Goal: Transaction & Acquisition: Subscribe to service/newsletter

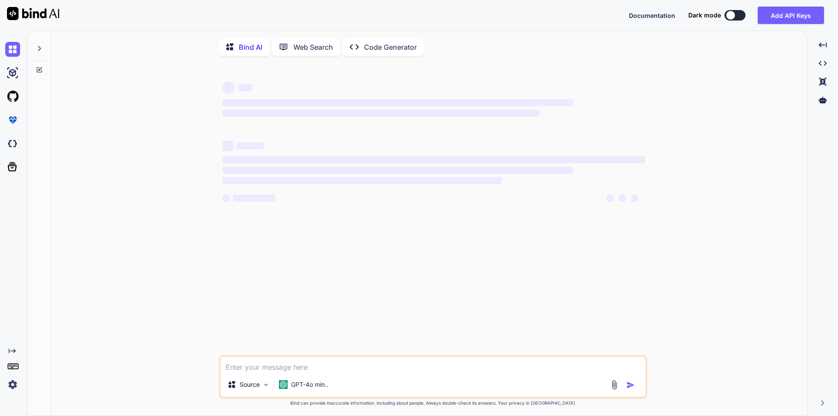
click at [255, 368] on textarea at bounding box center [432, 365] width 425 height 16
type textarea "x"
paste textarea ""Serilog": { "Using": [ "Serilog.Sinks.File" ], "MinimumLevel": { "Default": "I…"
type textarea ""Serilog": { "Using": [ "Serilog.Sinks.File" ], "MinimumLevel": { "Default": "I…"
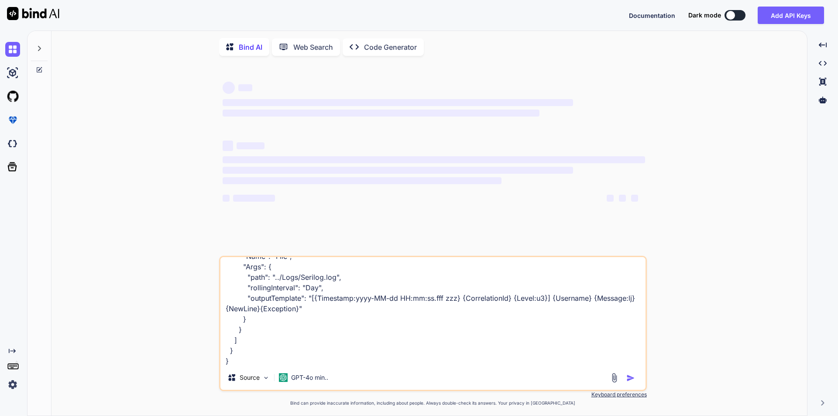
type textarea "x"
type textarea ""Serilog": { "Using": [ "Serilog.Sinks.File" ], "MinimumLevel": { "Default": "I…"
type textarea "x"
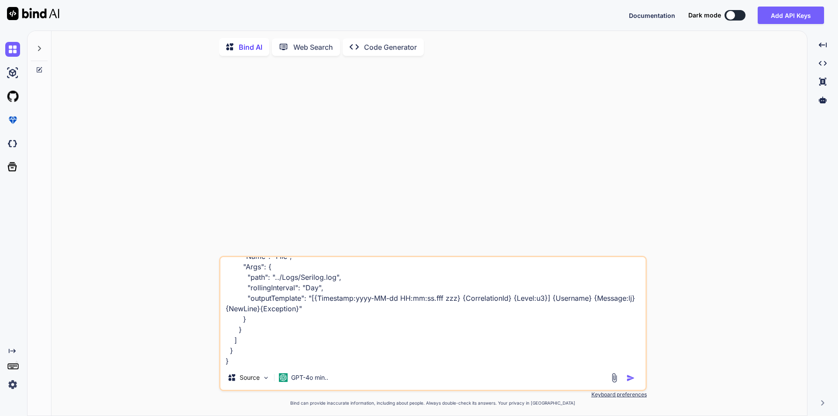
type textarea ""Serilog": { "Using": [ "Serilog.Sinks.File" ], "MinimumLevel": { "Default": "I…"
type textarea "x"
type textarea ""Serilog": { "Using": [ "Serilog.Sinks.File" ], "MinimumLevel": { "Default": "I…"
type textarea "x"
type textarea ""Serilog": { "Using": [ "Serilog.Sinks.File" ], "MinimumLevel": { "Default": "I…"
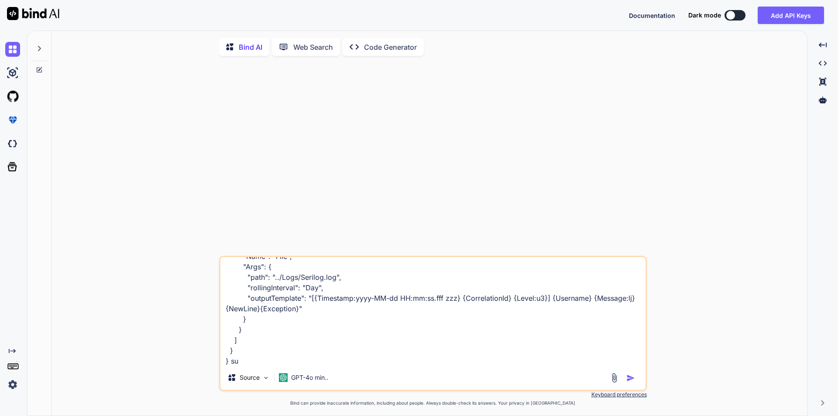
type textarea "x"
type textarea ""Serilog": { "Using": [ "Serilog.Sinks.File" ], "MinimumLevel": { "Default": "I…"
type textarea "x"
type textarea ""Serilog": { "Using": [ "Serilog.Sinks.File" ], "MinimumLevel": { "Default": "I…"
type textarea "x"
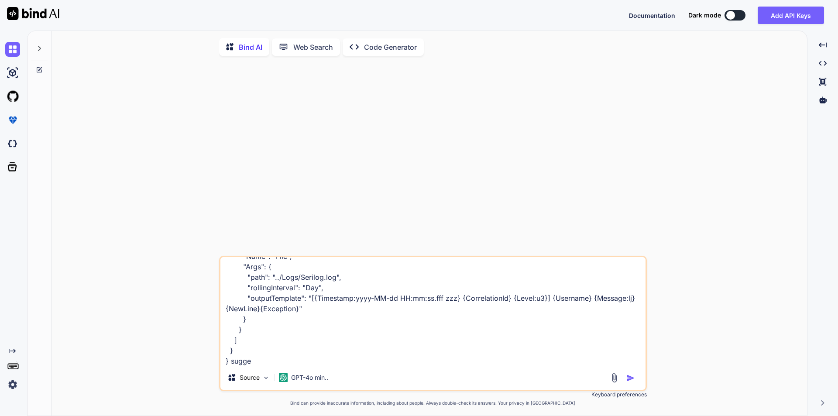
type textarea ""Serilog": { "Using": [ "Serilog.Sinks.File" ], "MinimumLevel": { "Default": "I…"
type textarea "x"
type textarea ""Serilog": { "Using": [ "Serilog.Sinks.File" ], "MinimumLevel": { "Default": "I…"
type textarea "x"
type textarea ""Serilog": { "Using": [ "Serilog.Sinks.File" ], "MinimumLevel": { "Default": "I…"
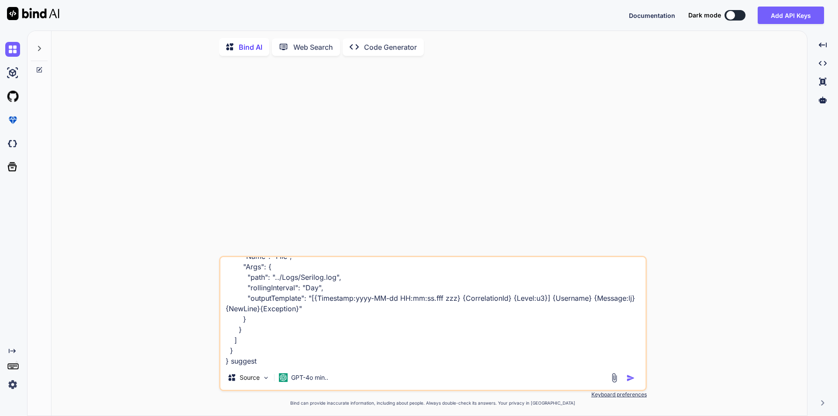
type textarea "x"
type textarea ""Serilog": { "Using": [ "Serilog.Sinks.File" ], "MinimumLevel": { "Default": "I…"
type textarea "x"
type textarea ""Serilog": { "Using": [ "Serilog.Sinks.File" ], "MinimumLevel": { "Default": "I…"
type textarea "x"
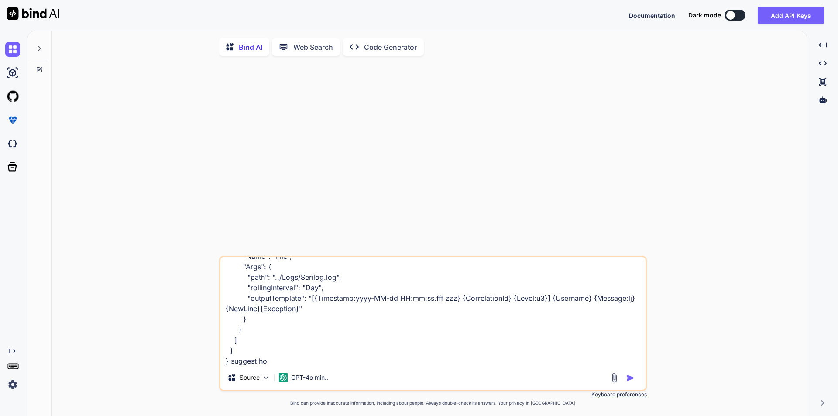
type textarea ""Serilog": { "Using": [ "Serilog.Sinks.File" ], "MinimumLevel": { "Default": "I…"
type textarea "x"
type textarea ""Serilog": { "Using": [ "Serilog.Sinks.File" ], "MinimumLevel": { "Default": "I…"
type textarea "x"
type textarea ""Serilog": { "Using": [ "Serilog.Sinks.File" ], "MinimumLevel": { "Default": "I…"
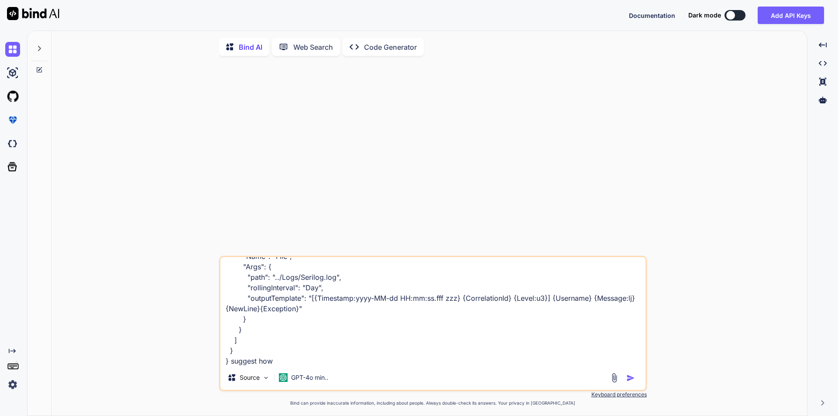
type textarea "x"
type textarea ""Serilog": { "Using": [ "Serilog.Sinks.File" ], "MinimumLevel": { "Default": "I…"
type textarea "x"
type textarea ""Serilog": { "Using": [ "Serilog.Sinks.File" ], "MinimumLevel": { "Default": "I…"
type textarea "x"
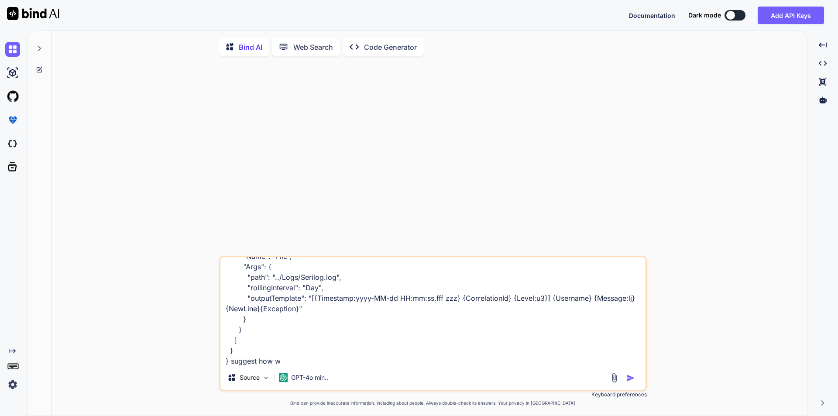
type textarea ""Serilog": { "Using": [ "Serilog.Sinks.File" ], "MinimumLevel": { "Default": "I…"
type textarea "x"
type textarea ""Serilog": { "Using": [ "Serilog.Sinks.File" ], "MinimumLevel": { "Default": "I…"
type textarea "x"
type textarea ""Serilog": { "Using": [ "Serilog.Sinks.File" ], "MinimumLevel": { "Default": "I…"
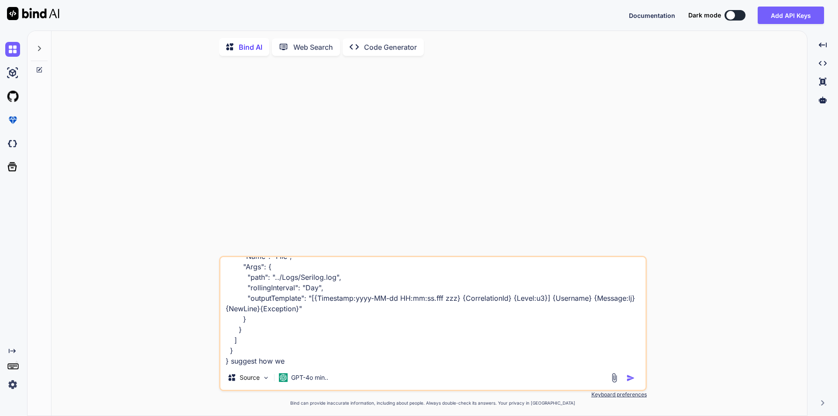
type textarea "x"
type textarea ""Serilog": { "Using": [ "Serilog.Sinks.File" ], "MinimumLevel": { "Default": "I…"
type textarea "x"
type textarea ""Serilog": { "Using": [ "Serilog.Sinks.File" ], "MinimumLevel": { "Default": "I…"
type textarea "x"
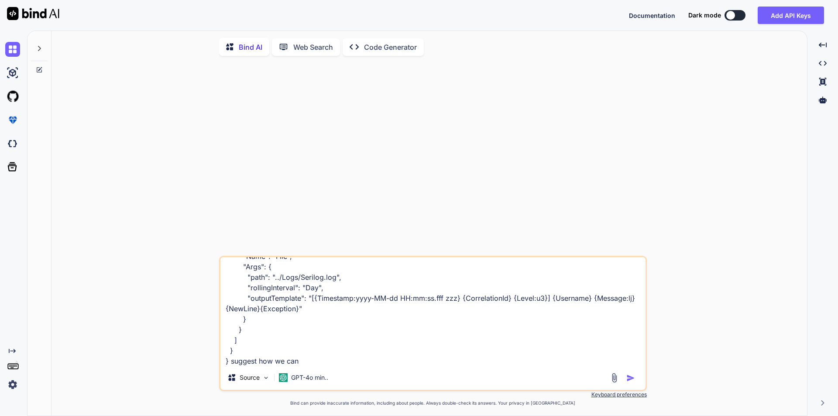
type textarea ""Serilog": { "Using": [ "Serilog.Sinks.File" ], "MinimumLevel": { "Default": "I…"
type textarea "x"
type textarea ""Serilog": { "Using": [ "Serilog.Sinks.File" ], "MinimumLevel": { "Default": "I…"
type textarea "x"
type textarea ""Serilog": { "Using": [ "Serilog.Sinks.File" ], "MinimumLevel": { "Default": "I…"
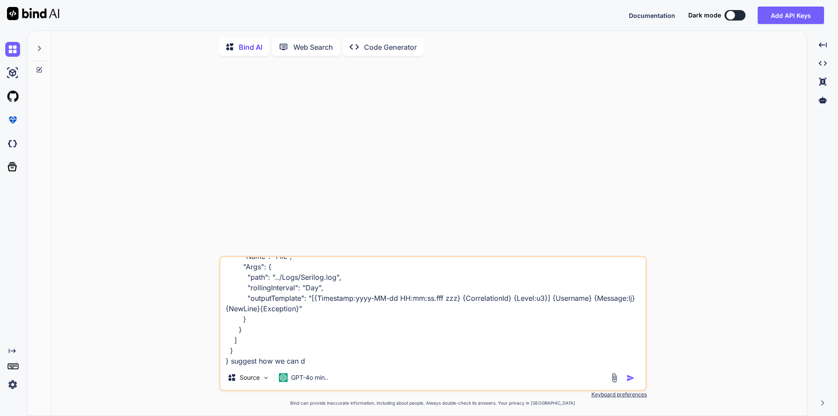
type textarea "x"
type textarea ""Serilog": { "Using": [ "Serilog.Sinks.File" ], "MinimumLevel": { "Default": "I…"
type textarea "x"
type textarea ""Serilog": { "Using": [ "Serilog.Sinks.File" ], "MinimumLevel": { "Default": "I…"
type textarea "x"
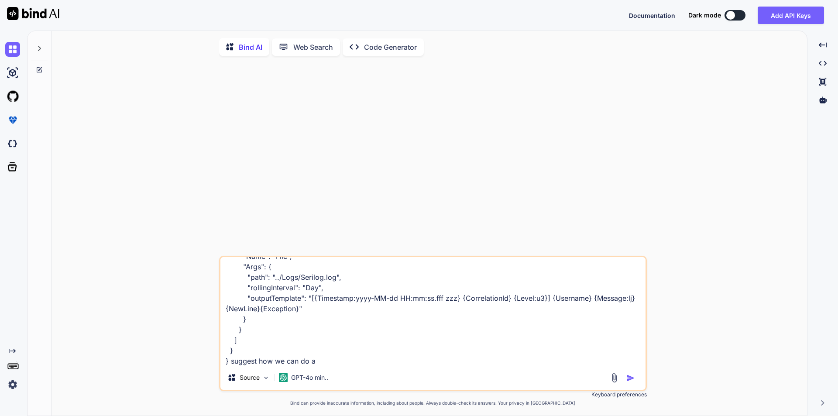
type textarea ""Serilog": { "Using": [ "Serilog.Sinks.File" ], "MinimumLevel": { "Default": "I…"
type textarea "x"
type textarea ""Serilog": { "Using": [ "Serilog.Sinks.File" ], "MinimumLevel": { "Default": "I…"
type textarea "x"
type textarea ""Serilog": { "Using": [ "Serilog.Sinks.File" ], "MinimumLevel": { "Default": "I…"
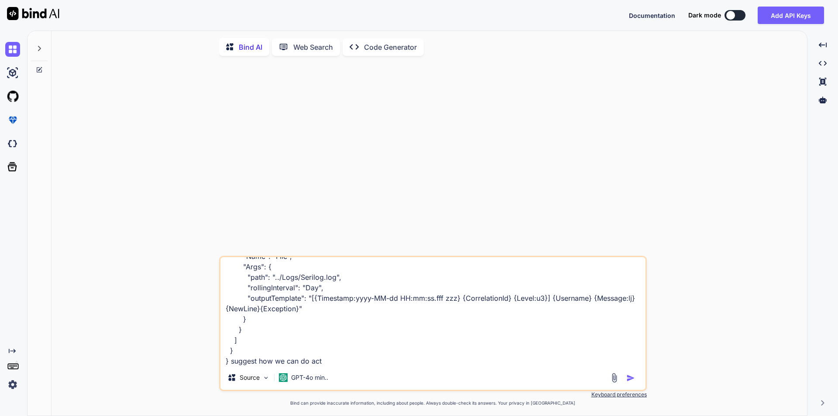
type textarea "x"
type textarea ""Serilog": { "Using": [ "Serilog.Sinks.File" ], "MinimumLevel": { "Default": "I…"
type textarea "x"
type textarea ""Serilog": { "Using": [ "Serilog.Sinks.File" ], "MinimumLevel": { "Default": "I…"
type textarea "x"
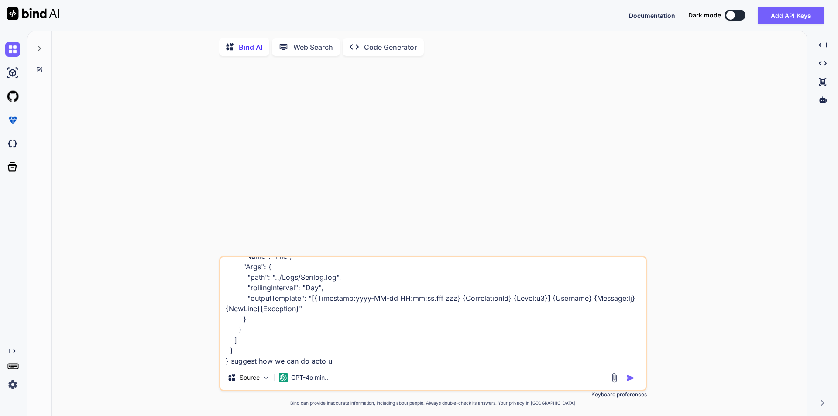
type textarea ""Serilog": { "Using": [ "Serilog.Sinks.File" ], "MinimumLevel": { "Default": "I…"
type textarea "x"
type textarea ""Serilog": { "Using": [ "Serilog.Sinks.File" ], "MinimumLevel": { "Default": "I…"
type textarea "x"
type textarea ""Serilog": { "Using": [ "Serilog.Sinks.File" ], "MinimumLevel": { "Default": "I…"
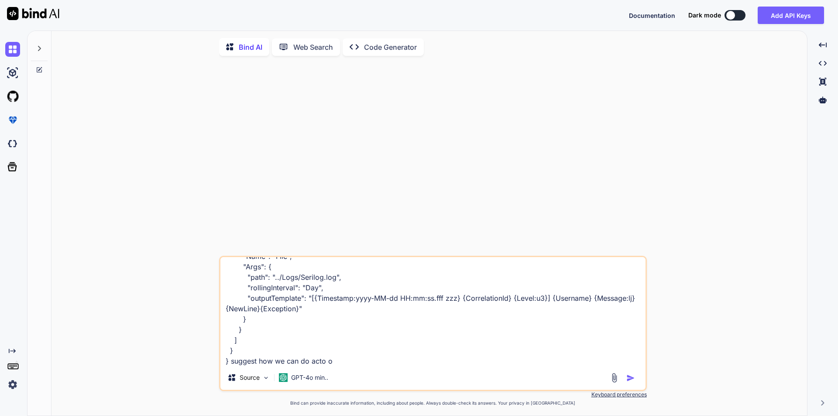
type textarea "x"
type textarea ""Serilog": { "Using": [ "Serilog.Sinks.File" ], "MinimumLevel": { "Default": "I…"
type textarea "x"
type textarea ""Serilog": { "Using": [ "Serilog.Sinks.File" ], "MinimumLevel": { "Default": "I…"
type textarea "x"
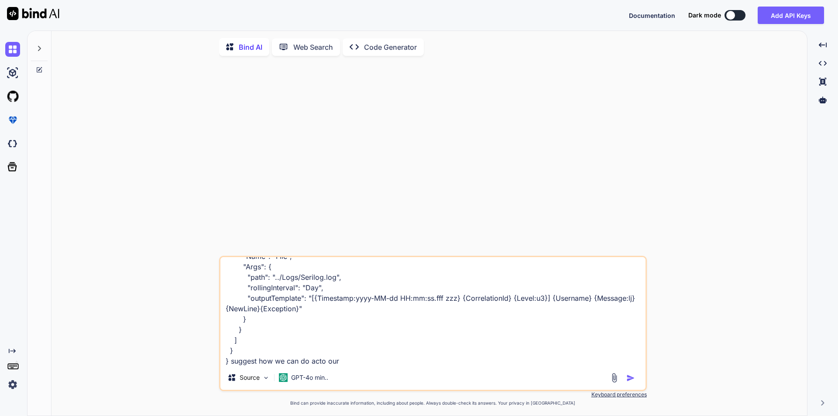
type textarea ""Serilog": { "Using": [ "Serilog.Sinks.File" ], "MinimumLevel": { "Default": "I…"
type textarea "x"
type textarea ""Serilog": { "Using": [ "Serilog.Sinks.File" ], "MinimumLevel": { "Default": "I…"
type textarea "x"
type textarea ""Serilog": { "Using": [ "Serilog.Sinks.File" ], "MinimumLevel": { "Default": "I…"
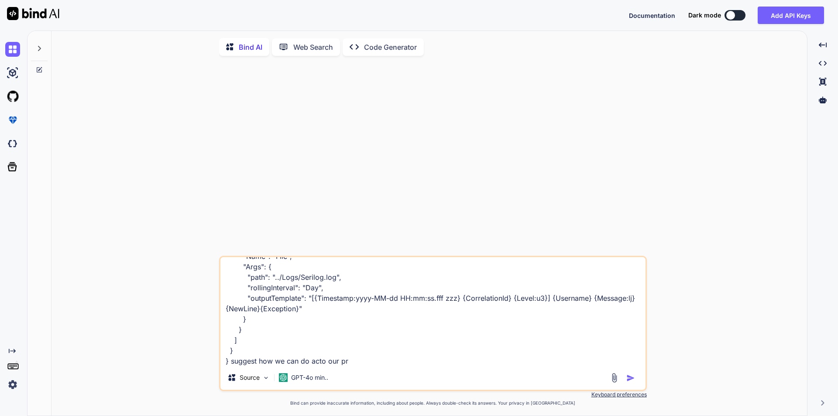
type textarea "x"
type textarea ""Serilog": { "Using": [ "Serilog.Sinks.File" ], "MinimumLevel": { "Default": "I…"
type textarea "x"
type textarea ""Serilog": { "Using": [ "Serilog.Sinks.File" ], "MinimumLevel": { "Default": "I…"
type textarea "x"
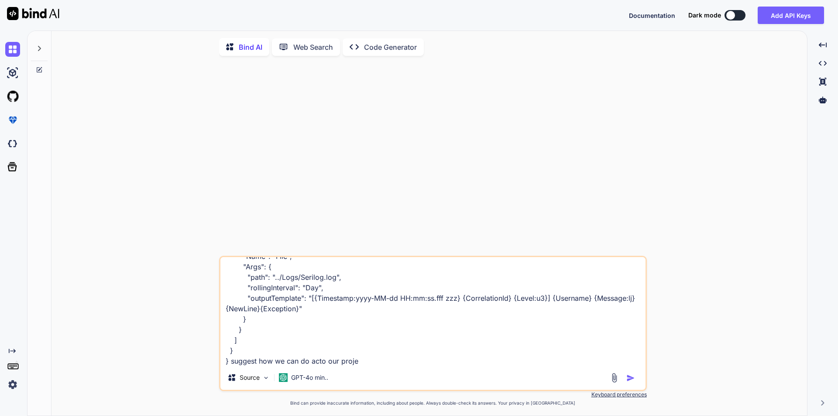
type textarea ""Serilog": { "Using": [ "Serilog.Sinks.File" ], "MinimumLevel": { "Default": "I…"
type textarea "x"
type textarea ""Serilog": { "Using": [ "Serilog.Sinks.File" ], "MinimumLevel": { "Default": "I…"
type textarea "x"
type textarea ""Serilog": { "Using": [ "Serilog.Sinks.File" ], "MinimumLevel": { "Default": "I…"
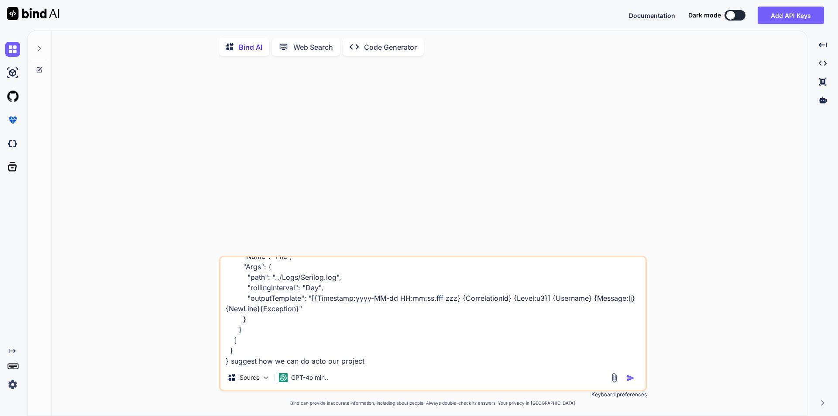
type textarea "x"
click at [327, 365] on textarea ""Serilog": { "Using": [ "Serilog.Sinks.File" ], "MinimumLevel": { "Default": "I…" at bounding box center [432, 311] width 425 height 108
type textarea ""Serilog": { "Using": [ "Serilog.Sinks.File" ], "MinimumLevel": { "Default": "I…"
type textarea "x"
type textarea ""Serilog": { "Using": [ "Serilog.Sinks.File" ], "MinimumLevel": { "Default": "I…"
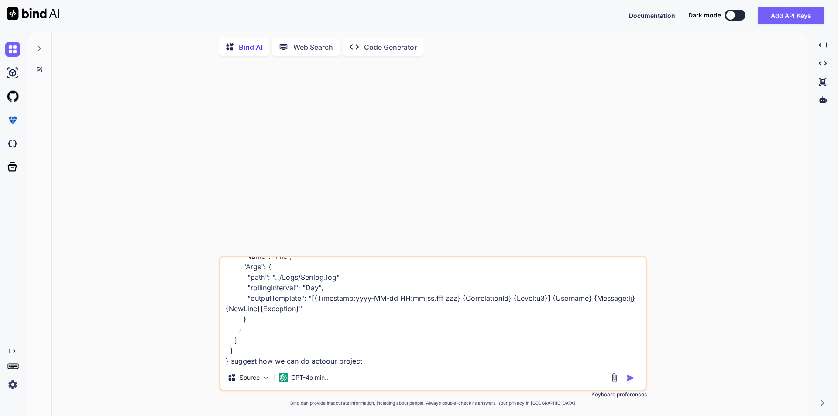
type textarea "x"
type textarea ""Serilog": { "Using": [ "Serilog.Sinks.File" ], "MinimumLevel": { "Default": "I…"
type textarea "x"
type textarea ""Serilog": { "Using": [ "Serilog.Sinks.File" ], "MinimumLevel": { "Default": "I…"
type textarea "x"
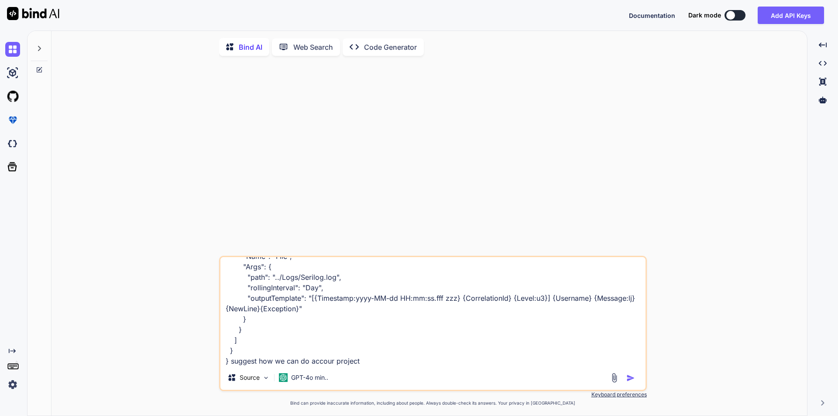
type textarea ""Serilog": { "Using": [ "Serilog.Sinks.File" ], "MinimumLevel": { "Default": "I…"
type textarea "x"
click at [388, 365] on textarea ""Serilog": { "Using": [ "Serilog.Sinks.File" ], "MinimumLevel": { "Default": "I…" at bounding box center [432, 311] width 425 height 108
type textarea ""Serilog": { "Using": [ "Serilog.Sinks.File" ], "MinimumLevel": { "Default": "I…"
type textarea "x"
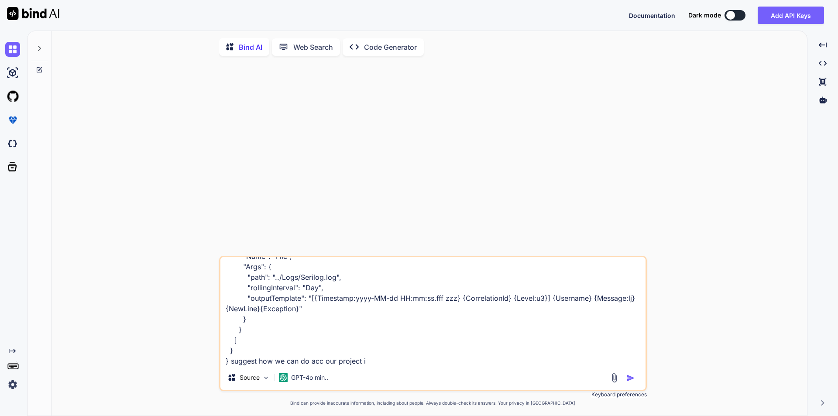
type textarea ""Serilog": { "Using": [ "Serilog.Sinks.File" ], "MinimumLevel": { "Default": "I…"
type textarea "x"
type textarea ""Serilog": { "Using": [ "Serilog.Sinks.File" ], "MinimumLevel": { "Default": "I…"
type textarea "x"
type textarea ""Serilog": { "Using": [ "Serilog.Sinks.File" ], "MinimumLevel": { "Default": "I…"
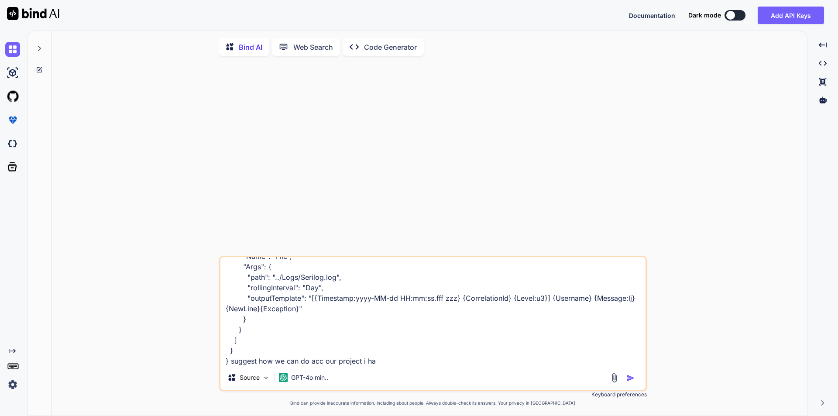
type textarea "x"
type textarea ""Serilog": { "Using": [ "Serilog.Sinks.File" ], "MinimumLevel": { "Default": "I…"
type textarea "x"
type textarea ""Serilog": { "Using": [ "Serilog.Sinks.File" ], "MinimumLevel": { "Default": "I…"
type textarea "x"
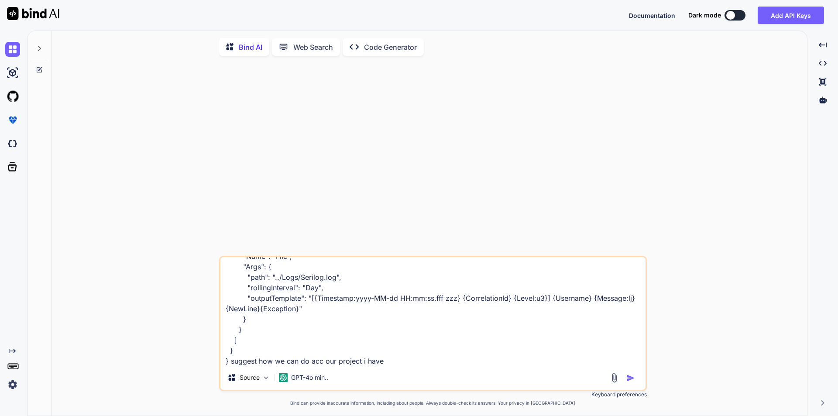
type textarea ""Serilog": { "Using": [ "Serilog.Sinks.File" ], "MinimumLevel": { "Default": "I…"
type textarea "x"
type textarea ""Serilog": { "Using": [ "Serilog.Sinks.File" ], "MinimumLevel": { "Default": "I…"
type textarea "x"
type textarea ""Serilog": { "Using": [ "Serilog.Sinks.File" ], "MinimumLevel": { "Default": "I…"
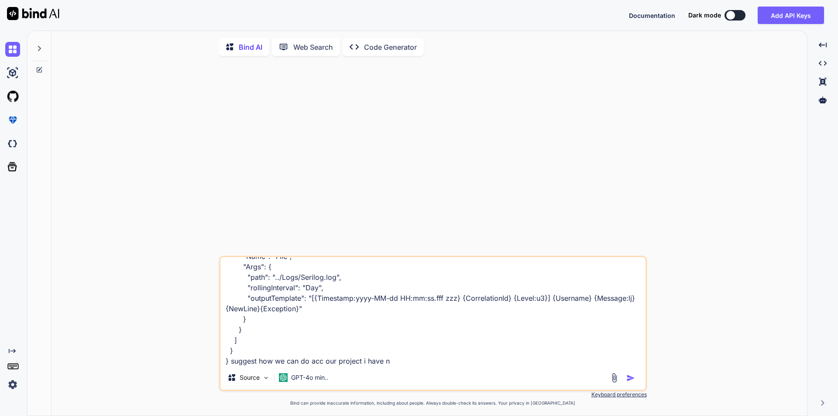
type textarea "x"
type textarea ""Serilog": { "Using": [ "Serilog.Sinks.File" ], "MinimumLevel": { "Default": "I…"
type textarea "x"
type textarea ""Serilog": { "Using": [ "Serilog.Sinks.File" ], "MinimumLevel": { "Default": "I…"
type textarea "x"
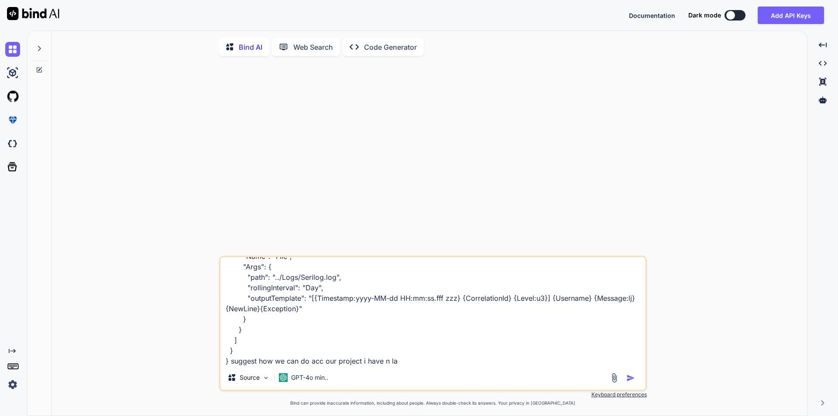
type textarea ""Serilog": { "Using": [ "Serilog.Sinks.File" ], "MinimumLevel": { "Default": "I…"
type textarea "x"
type textarea ""Serilog": { "Using": [ "Serilog.Sinks.File" ], "MinimumLevel": { "Default": "I…"
type textarea "x"
type textarea ""Serilog": { "Using": [ "Serilog.Sinks.File" ], "MinimumLevel": { "Default": "I…"
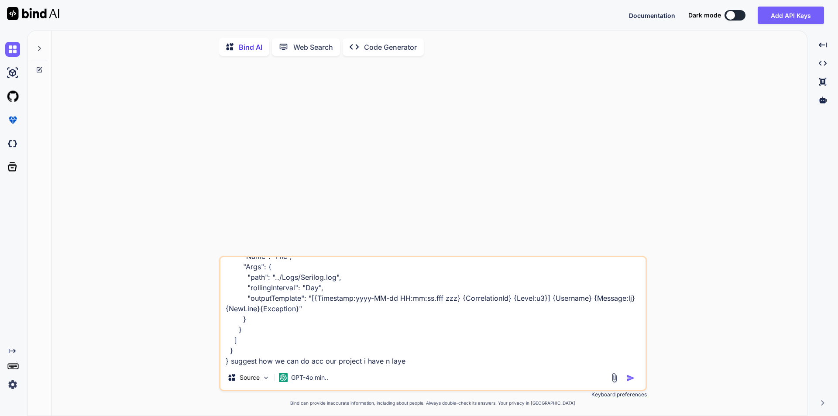
type textarea "x"
type textarea ""Serilog": { "Using": [ "Serilog.Sinks.File" ], "MinimumLevel": { "Default": "I…"
type textarea "x"
type textarea ""Serilog": { "Using": [ "Serilog.Sinks.File" ], "MinimumLevel": { "Default": "I…"
type textarea "x"
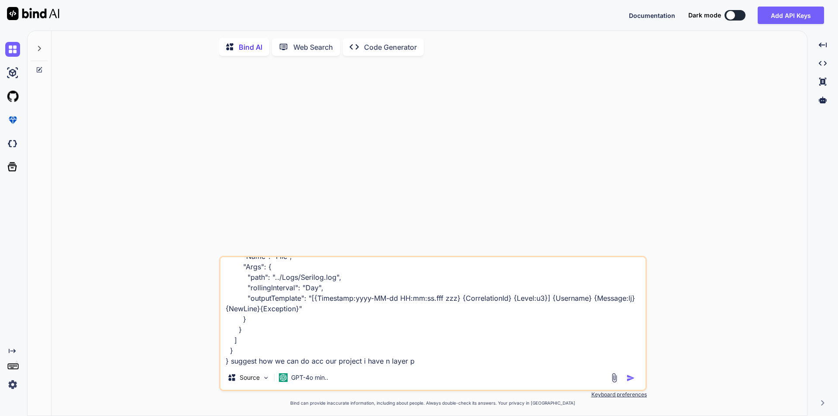
type textarea ""Serilog": { "Using": [ "Serilog.Sinks.File" ], "MinimumLevel": { "Default": "I…"
type textarea "x"
type textarea ""Serilog": { "Using": [ "Serilog.Sinks.File" ], "MinimumLevel": { "Default": "I…"
type textarea "x"
type textarea ""Serilog": { "Using": [ "Serilog.Sinks.File" ], "MinimumLevel": { "Default": "I…"
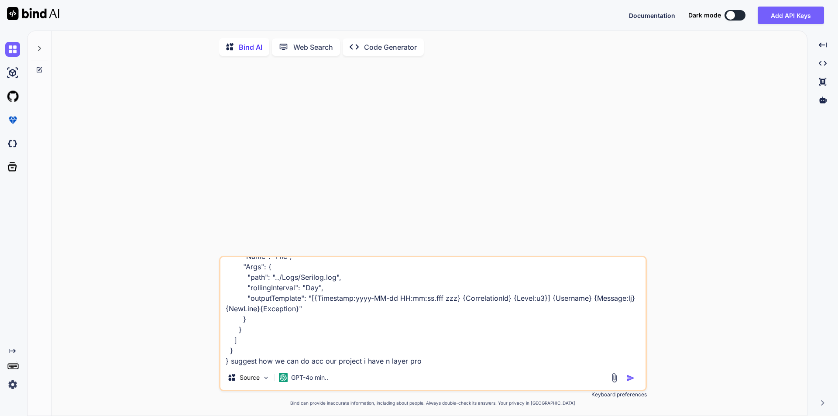
type textarea "x"
type textarea ""Serilog": { "Using": [ "Serilog.Sinks.File" ], "MinimumLevel": { "Default": "I…"
type textarea "x"
type textarea ""Serilog": { "Using": [ "Serilog.Sinks.File" ], "MinimumLevel": { "Default": "I…"
type textarea "x"
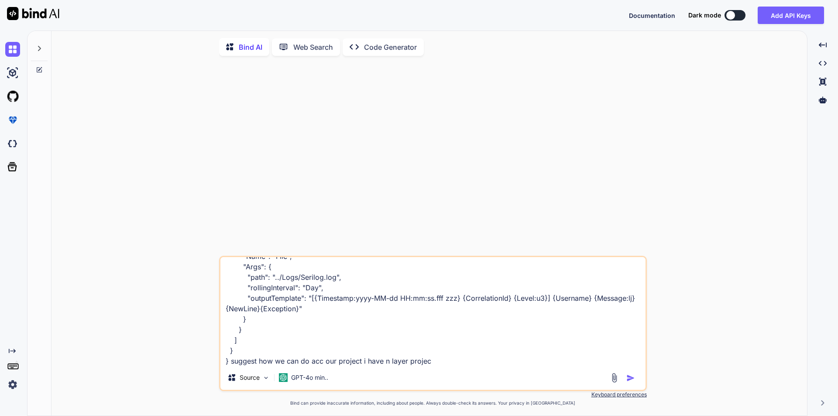
type textarea ""Serilog": { "Using": [ "Serilog.Sinks.File" ], "MinimumLevel": { "Default": "I…"
type textarea "x"
type textarea ""Serilog": { "Using": [ "Serilog.Sinks.File" ], "MinimumLevel": { "Default": "I…"
type textarea "x"
type textarea ""Serilog": { "Using": [ "Serilog.Sinks.File" ], "MinimumLevel": { "Default": "I…"
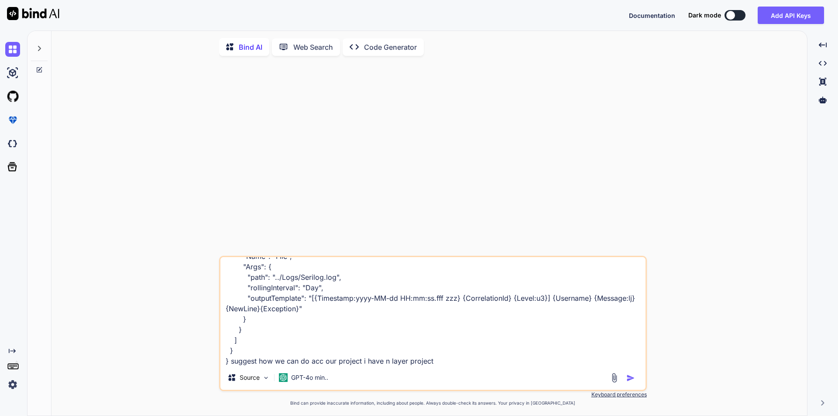
type textarea "x"
type textarea ""Serilog": { "Using": [ "Serilog.Sinks.File" ], "MinimumLevel": { "Default": "I…"
type textarea "x"
type textarea ""Serilog": { "Using": [ "Serilog.Sinks.File" ], "MinimumLevel": { "Default": "I…"
type textarea "x"
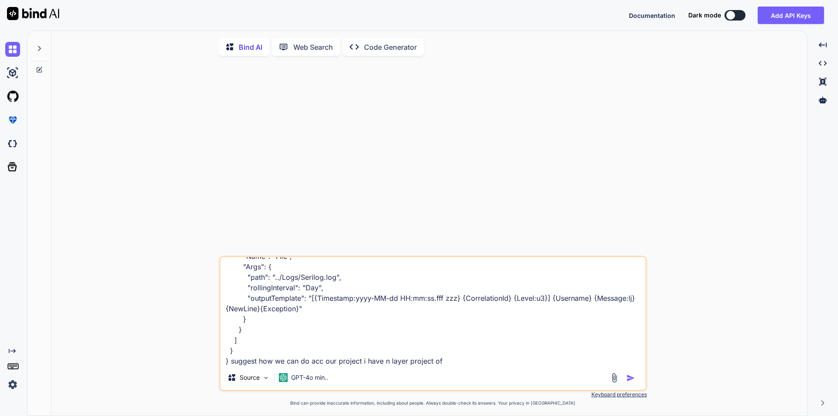
paste textarea "WebAPI_DemoProject"
type textarea ""Serilog": { "Using": [ "Serilog.Sinks.File" ], "MinimumLevel": { "Default": "I…"
type textarea "x"
type textarea ""Serilog": { "Using": [ "Serilog.Sinks.File" ], "MinimumLevel": { "Default": "I…"
type textarea "x"
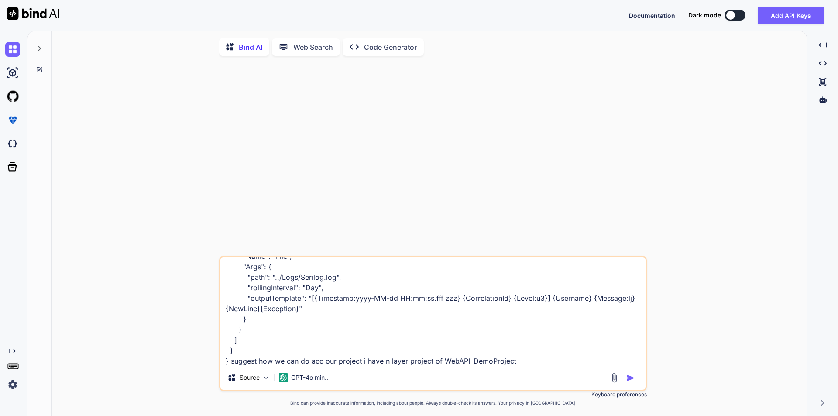
type textarea ""Serilog": { "Using": [ "Serilog.Sinks.File" ], "MinimumLevel": { "Default": "I…"
type textarea "x"
type textarea ""Serilog": { "Using": [ "Serilog.Sinks.File" ], "MinimumLevel": { "Default": "I…"
type textarea "x"
type textarea ""Serilog": { "Using": [ "Serilog.Sinks.File" ], "MinimumLevel": { "Default": "I…"
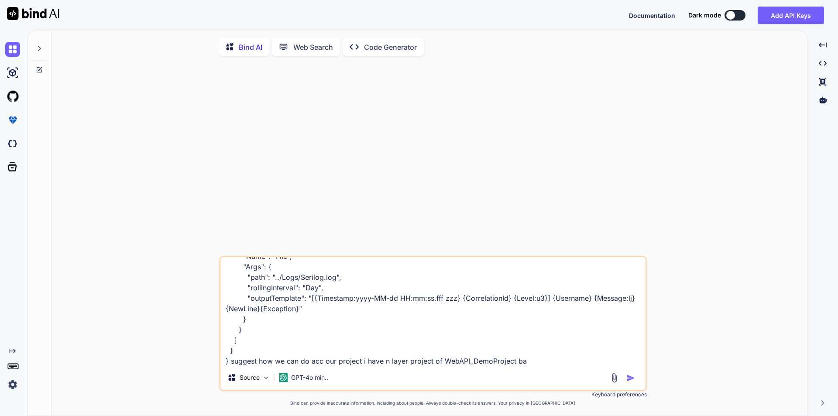
type textarea "x"
type textarea ""Serilog": { "Using": [ "Serilog.Sinks.File" ], "MinimumLevel": { "Default": "I…"
type textarea "x"
type textarea ""Serilog": { "Using": [ "Serilog.Sinks.File" ], "MinimumLevel": { "Default": "I…"
type textarea "x"
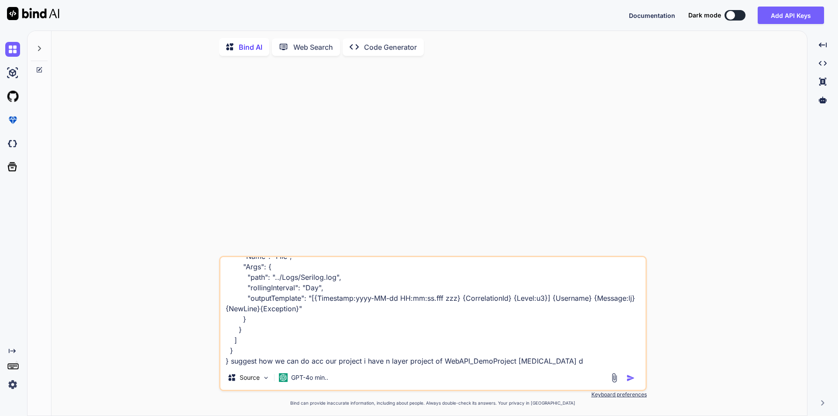
type textarea ""Serilog": { "Using": [ "Serilog.Sinks.File" ], "MinimumLevel": { "Default": "I…"
type textarea "x"
type textarea ""Serilog": { "Using": [ "Serilog.Sinks.File" ], "MinimumLevel": { "Default": "I…"
type textarea "x"
type textarea ""Serilog": { "Using": [ "Serilog.Sinks.File" ], "MinimumLevel": { "Default": "I…"
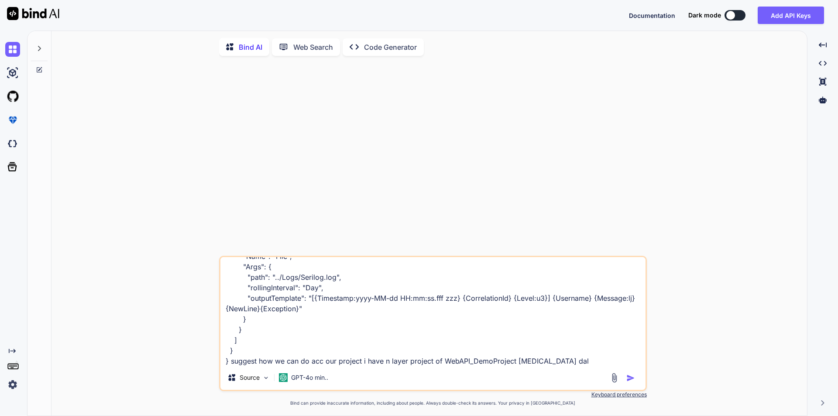
type textarea "x"
type textarea ""Serilog": { "Using": [ "Serilog.Sinks.File" ], "MinimumLevel": { "Default": "I…"
type textarea "x"
type textarea ""Serilog": { "Using": [ "Serilog.Sinks.File" ], "MinimumLevel": { "Default": "I…"
type textarea "x"
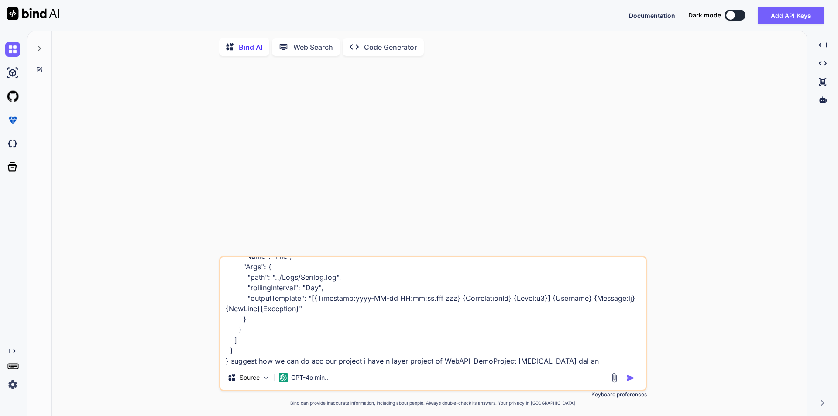
type textarea ""Serilog": { "Using": [ "Serilog.Sinks.File" ], "MinimumLevel": { "Default": "I…"
type textarea "x"
type textarea ""Serilog": { "Using": [ "Serilog.Sinks.File" ], "MinimumLevel": { "Default": "I…"
type textarea "x"
type textarea ""Serilog": { "Using": [ "Serilog.Sinks.File" ], "MinimumLevel": { "Default": "I…"
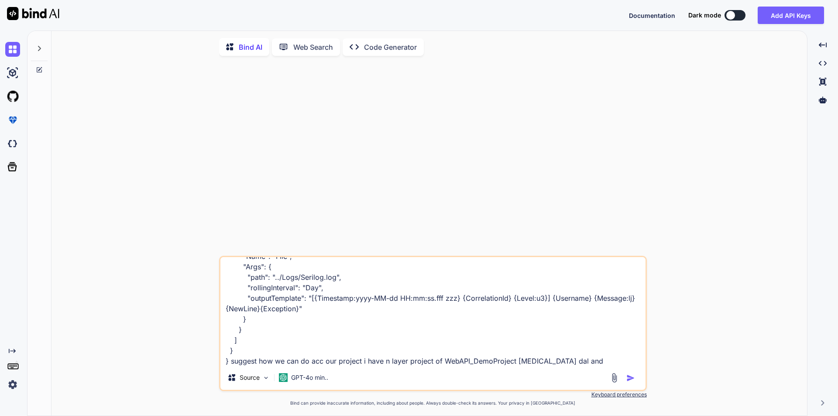
type textarea "x"
type textarea ""Serilog": { "Using": [ "Serilog.Sinks.File" ], "MinimumLevel": { "Default": "I…"
type textarea "x"
type textarea ""Serilog": { "Using": [ "Serilog.Sinks.File" ], "MinimumLevel": { "Default": "I…"
type textarea "x"
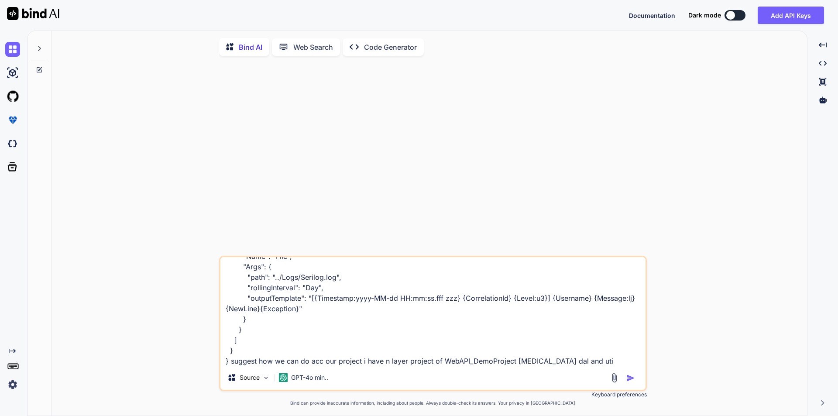
type textarea ""Serilog": { "Using": [ "Serilog.Sinks.File" ], "MinimumLevel": { "Default": "I…"
type textarea "x"
type textarea ""Serilog": { "Using": [ "Serilog.Sinks.File" ], "MinimumLevel": { "Default": "I…"
type textarea "x"
type textarea ""Serilog": { "Using": [ "Serilog.Sinks.File" ], "MinimumLevel": { "Default": "I…"
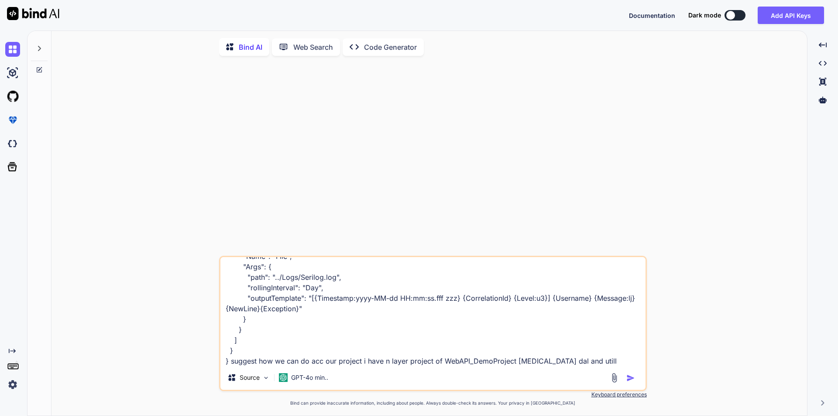
type textarea "x"
type textarea ""Serilog": { "Using": [ "Serilog.Sinks.File" ], "MinimumLevel": { "Default": "I…"
type textarea "x"
type textarea ""Serilog": { "Using": [ "Serilog.Sinks.File" ], "MinimumLevel": { "Default": "I…"
type textarea "x"
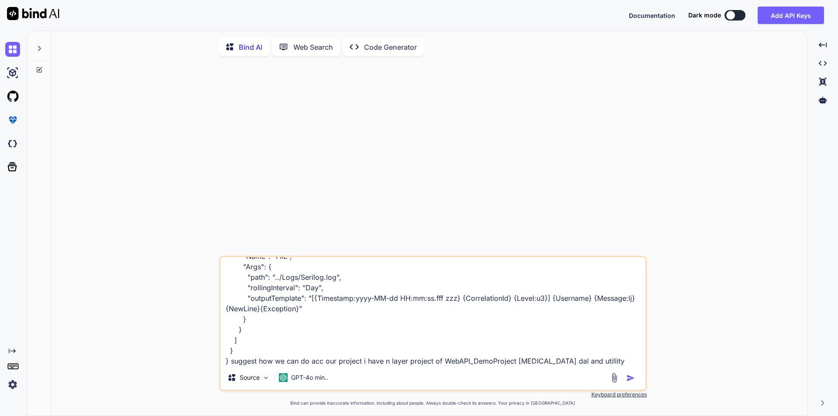
type textarea ""Serilog": { "Using": [ "Serilog.Sinks.File" ], "MinimumLevel": { "Default": "I…"
type textarea "x"
type textarea ""Serilog": { "Using": [ "Serilog.Sinks.File" ], "MinimumLevel": { "Default": "I…"
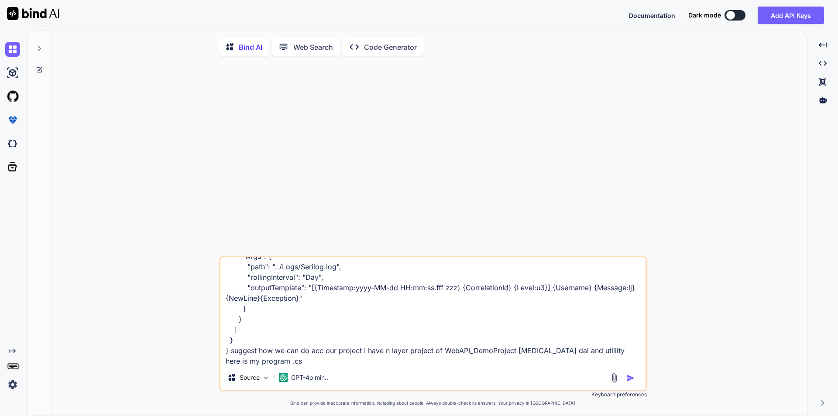
paste textarea "var logger = new LoggerConfiguration() .ReadFrom.Configuration(builder.Configur…"
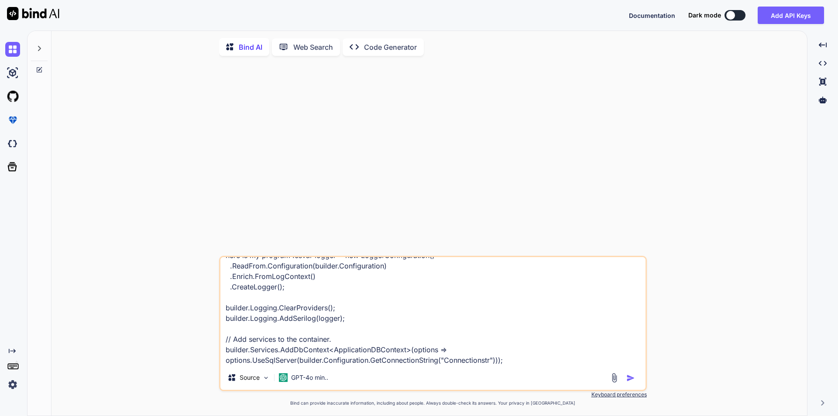
paste textarea ""ConnectionStrings": { "Connectionstr": "server=CHETUIWK1262\\MSSQLSERVER2022; …"
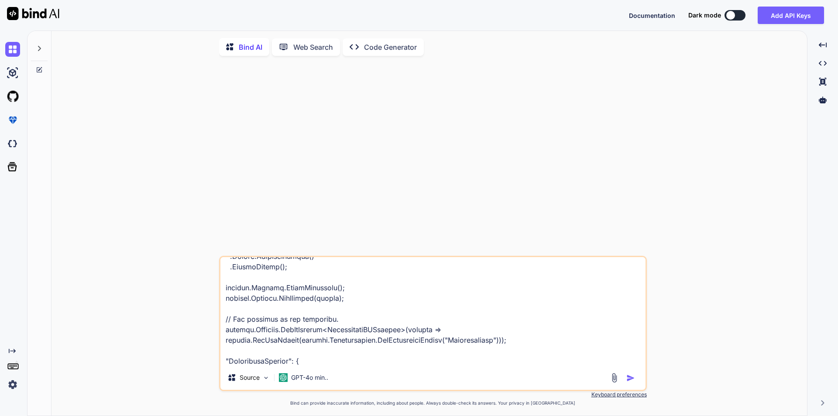
scroll to position [441, 0]
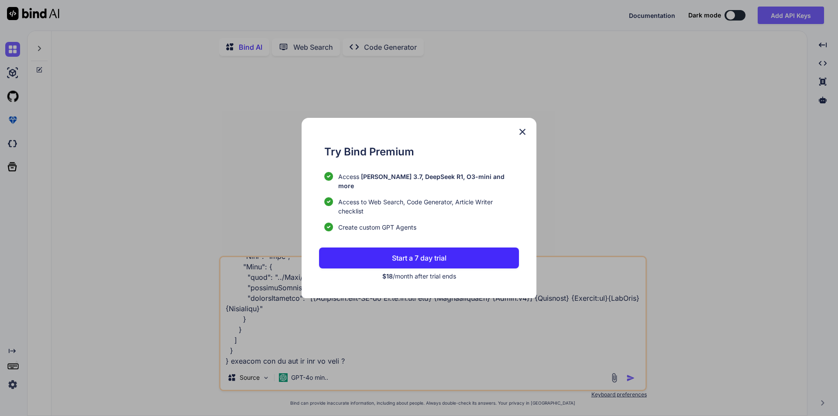
click at [518, 137] on img at bounding box center [522, 132] width 10 height 10
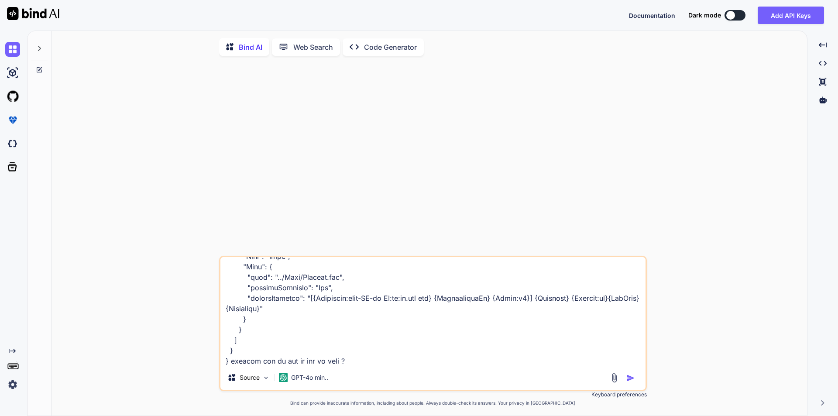
click at [634, 379] on img "button" at bounding box center [631, 378] width 9 height 9
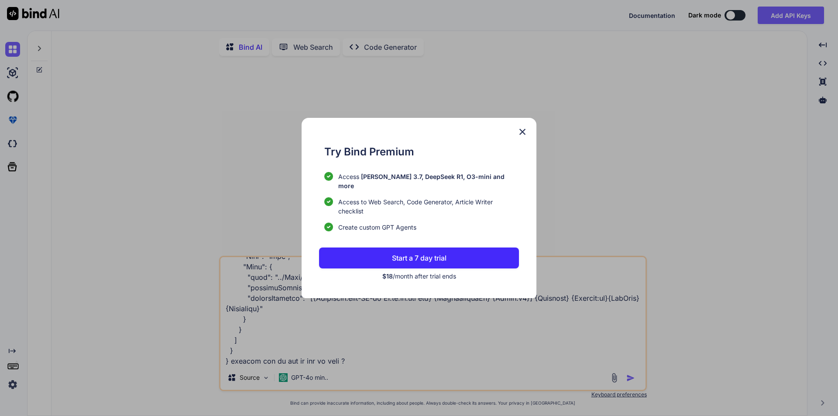
click at [634, 376] on div "Try Bind Premium Access [PERSON_NAME] 3.7, DeepSeek R1, O3-mini and more Access…" at bounding box center [419, 208] width 838 height 416
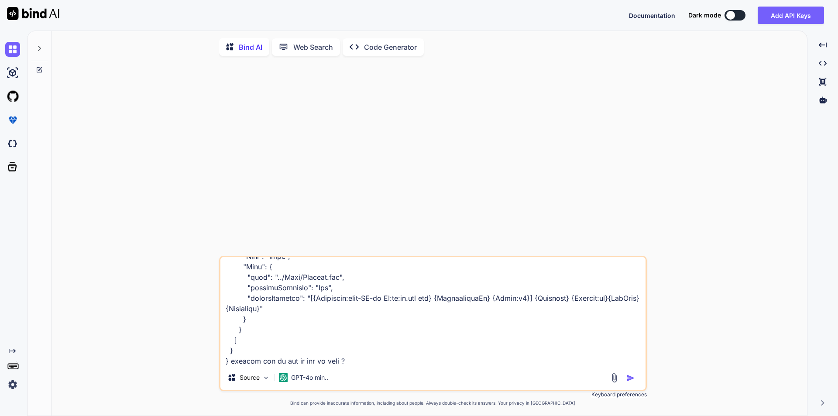
click at [628, 381] on img "button" at bounding box center [631, 378] width 9 height 9
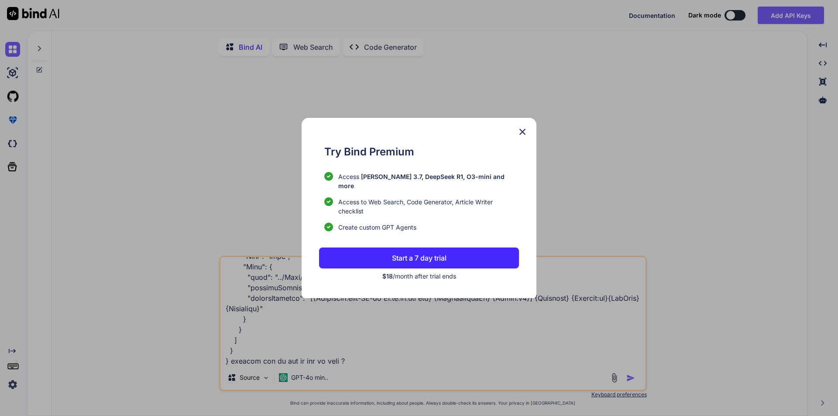
click at [628, 381] on div "Try Bind Premium Access [PERSON_NAME] 3.7, DeepSeek R1, O3-mini and more Access…" at bounding box center [419, 208] width 838 height 416
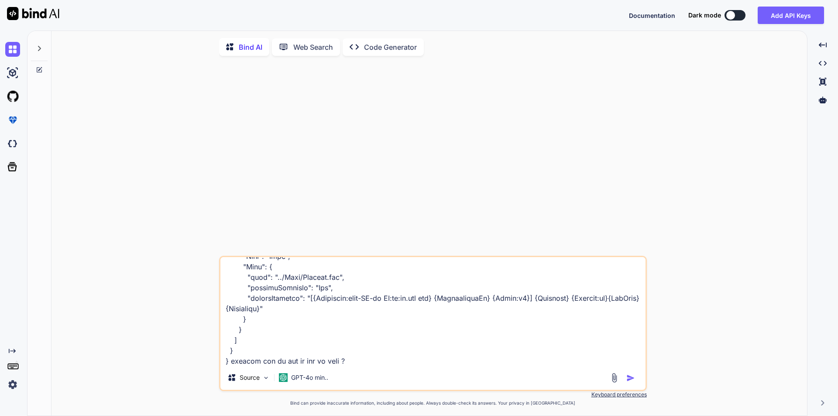
click at [628, 381] on img "button" at bounding box center [631, 378] width 9 height 9
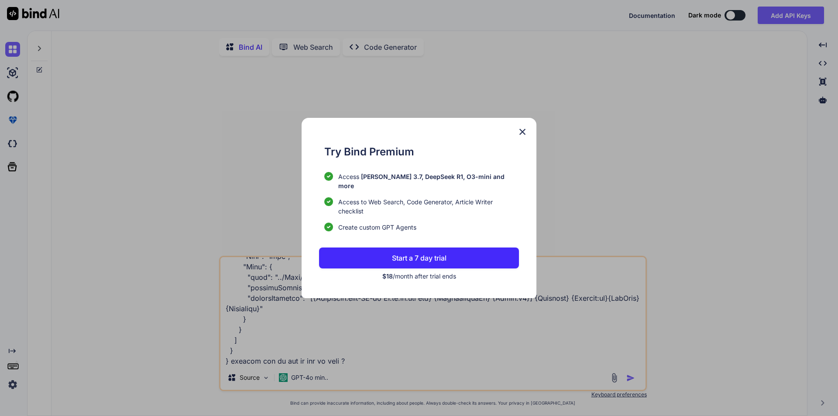
click at [522, 136] on img at bounding box center [522, 132] width 10 height 10
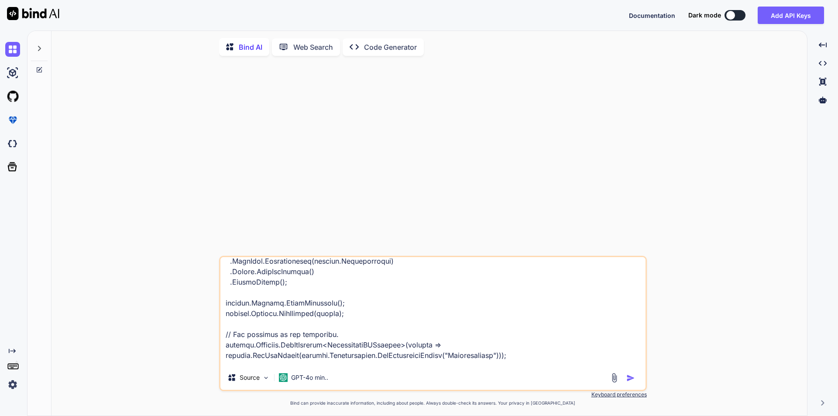
scroll to position [0, 0]
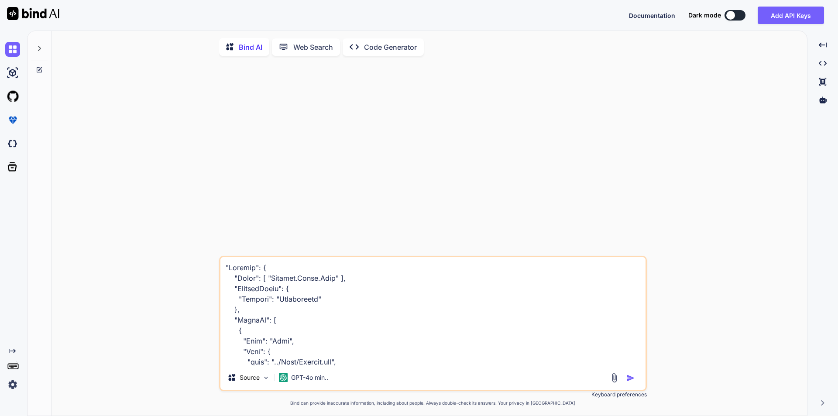
drag, startPoint x: 370, startPoint y: 365, endPoint x: 187, endPoint y: 214, distance: 237.3
click at [187, 214] on div "Source GPT-4o min.. Created with Bind Always check its answers. Privacy in Bind…" at bounding box center [433, 240] width 749 height 354
click at [313, 380] on p "GPT-4o min.." at bounding box center [309, 377] width 37 height 9
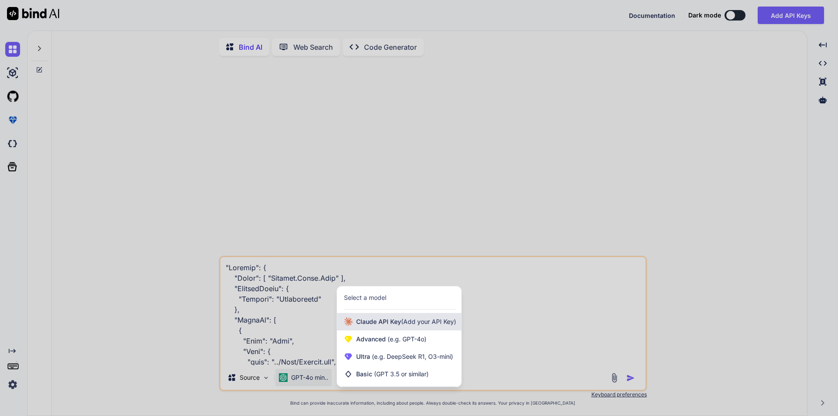
click at [375, 321] on span "[PERSON_NAME] Key (Add your API Key)" at bounding box center [406, 321] width 100 height 9
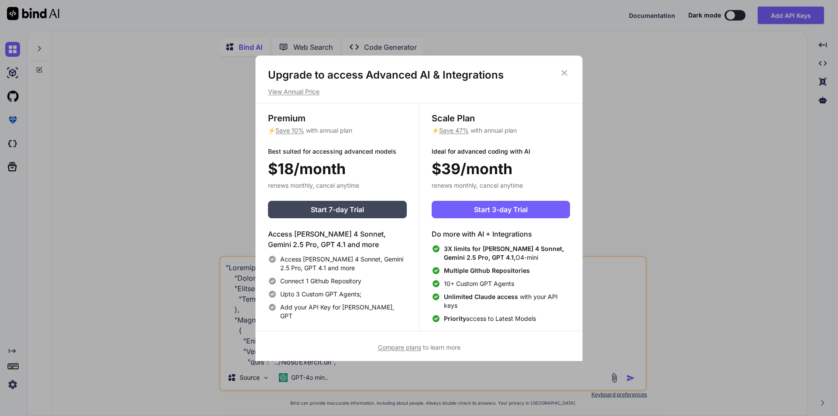
click at [564, 73] on icon at bounding box center [565, 73] width 10 height 10
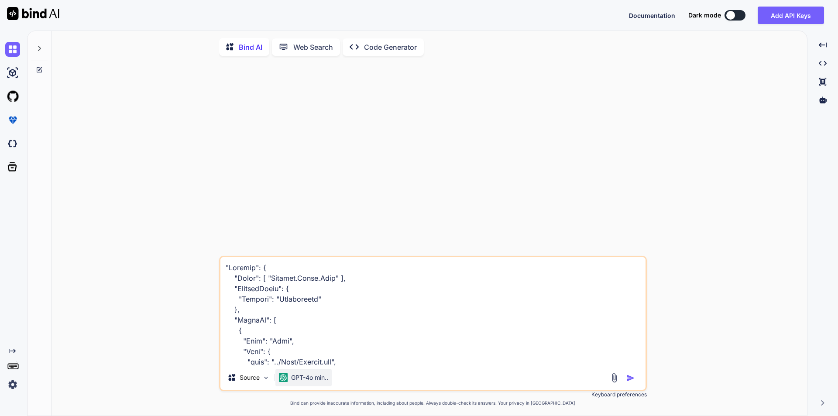
click at [312, 377] on p "GPT-4o min.." at bounding box center [309, 377] width 37 height 9
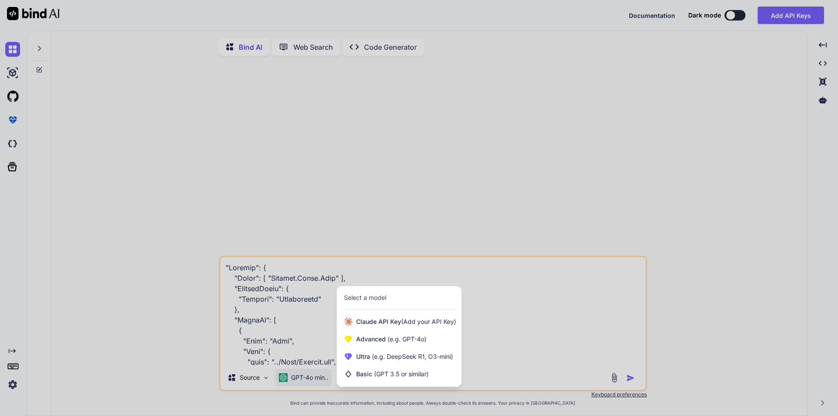
click at [252, 375] on div at bounding box center [419, 208] width 838 height 416
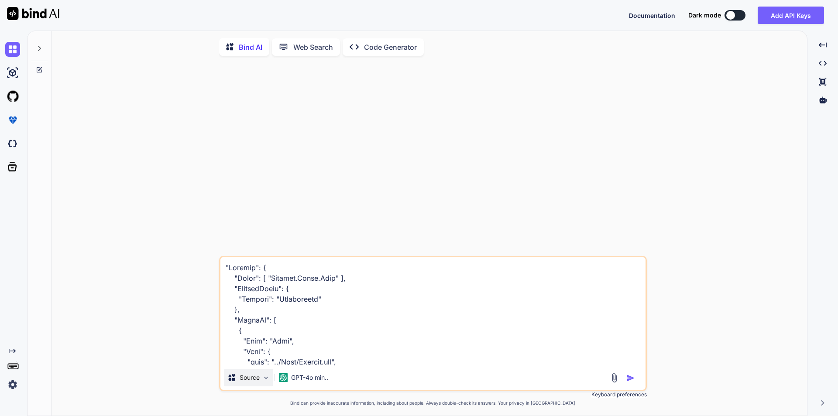
click at [262, 378] on img at bounding box center [265, 377] width 7 height 7
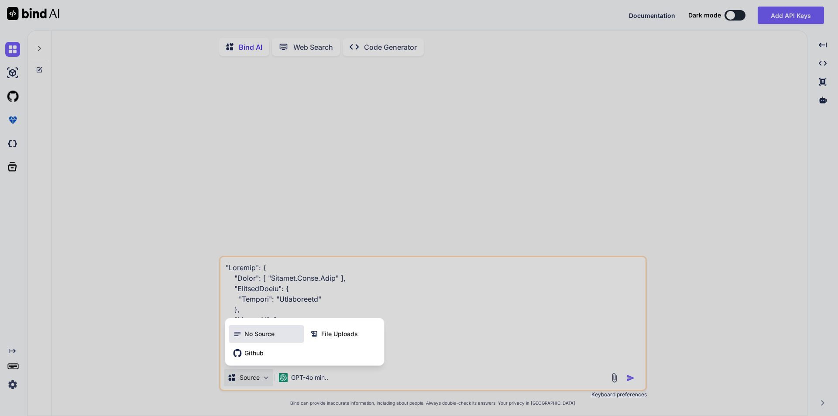
click at [261, 338] on span "No Source" at bounding box center [260, 334] width 30 height 9
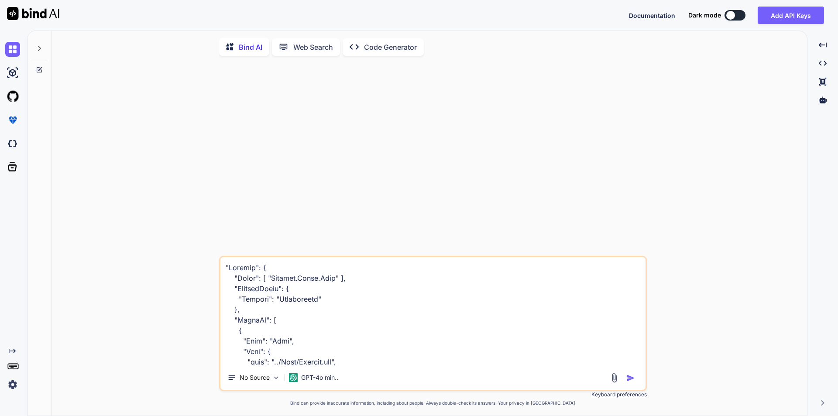
click at [628, 378] on img "button" at bounding box center [631, 378] width 9 height 9
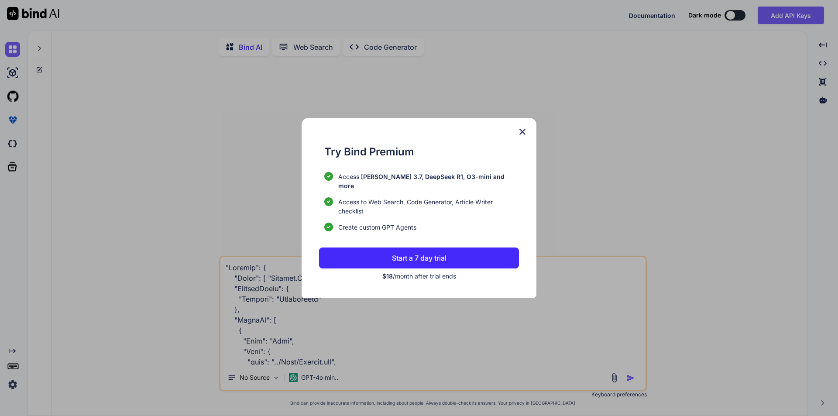
click at [517, 137] on img at bounding box center [522, 132] width 10 height 10
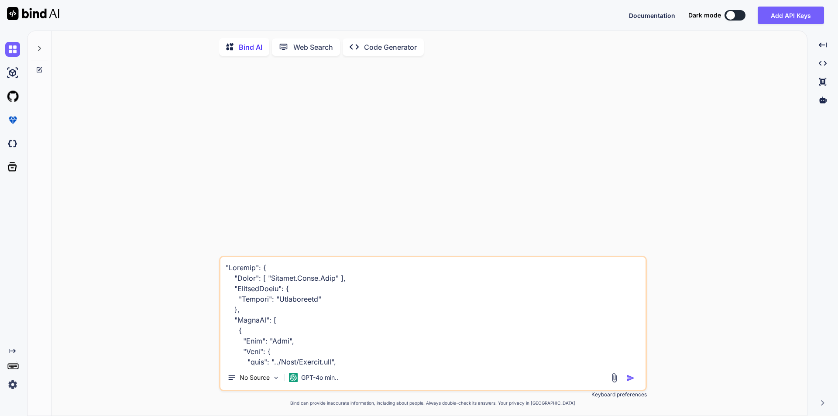
drag, startPoint x: 348, startPoint y: 366, endPoint x: 196, endPoint y: 202, distance: 223.4
click at [196, 202] on div "No Source GPT-4o min.. Created with Bind Always check its answers. Privacy in B…" at bounding box center [433, 240] width 749 height 354
click at [351, 334] on textarea at bounding box center [432, 311] width 425 height 108
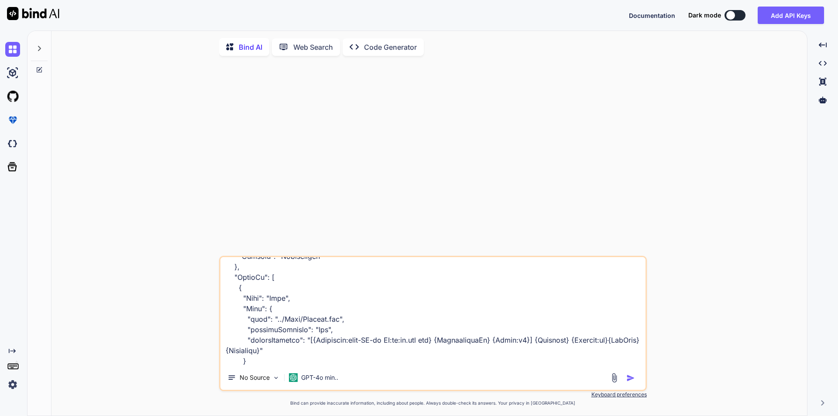
scroll to position [442, 0]
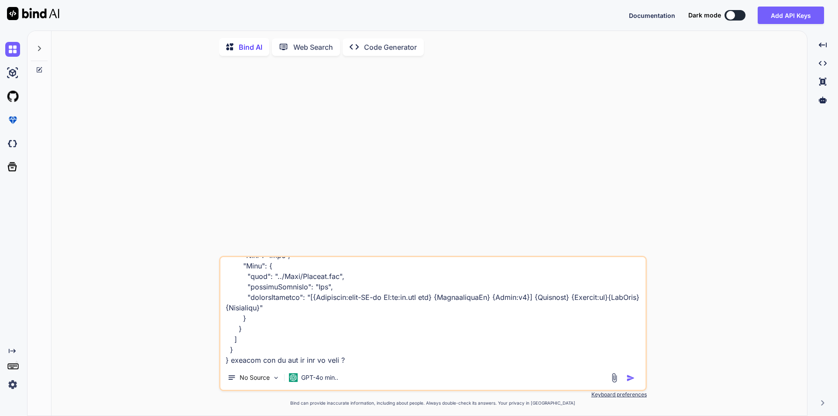
drag, startPoint x: 229, startPoint y: 269, endPoint x: 369, endPoint y: 368, distance: 171.8
click at [369, 368] on div "No Source GPT-4o min.." at bounding box center [433, 323] width 428 height 135
click at [634, 381] on img "button" at bounding box center [631, 378] width 9 height 9
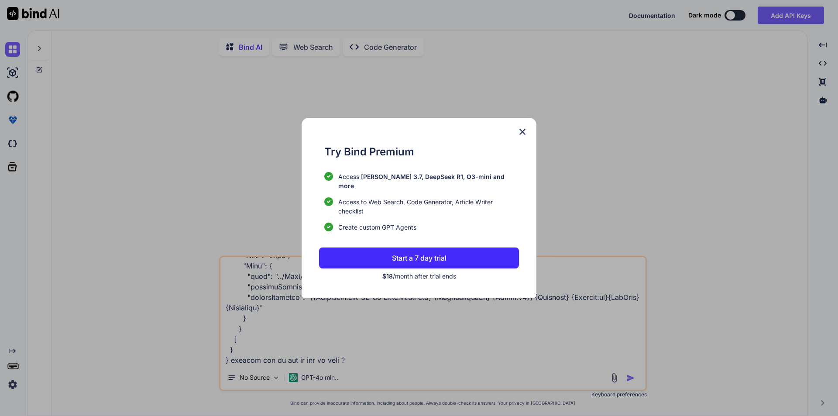
click at [424, 253] on p "Start a 7 day trial" at bounding box center [419, 258] width 55 height 10
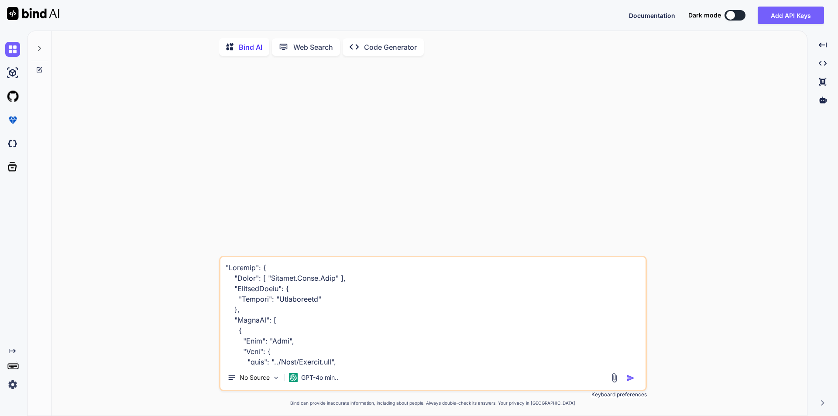
type textarea "x"
